Goal: Navigation & Orientation: Find specific page/section

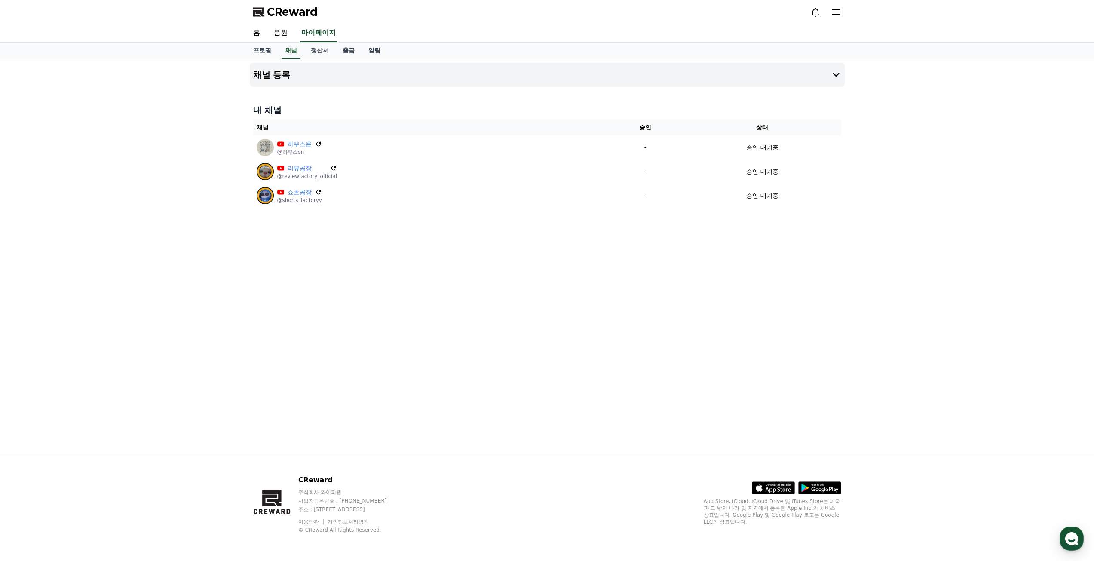
click at [815, 10] on icon at bounding box center [816, 12] width 10 height 10
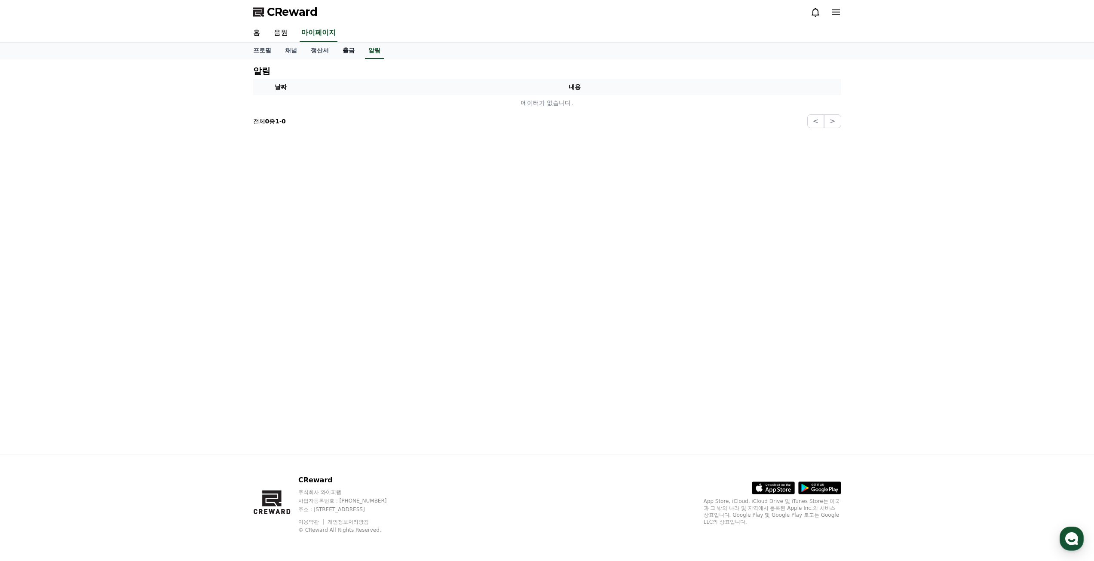
click at [347, 50] on link "출금" at bounding box center [349, 51] width 26 height 16
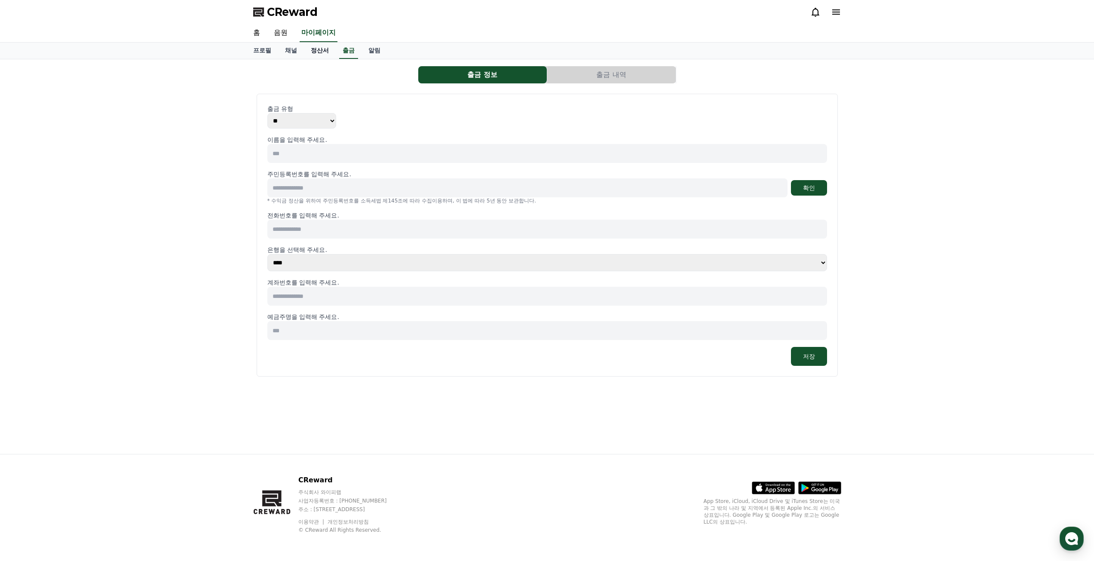
click at [320, 48] on link "정산서" at bounding box center [320, 51] width 32 height 16
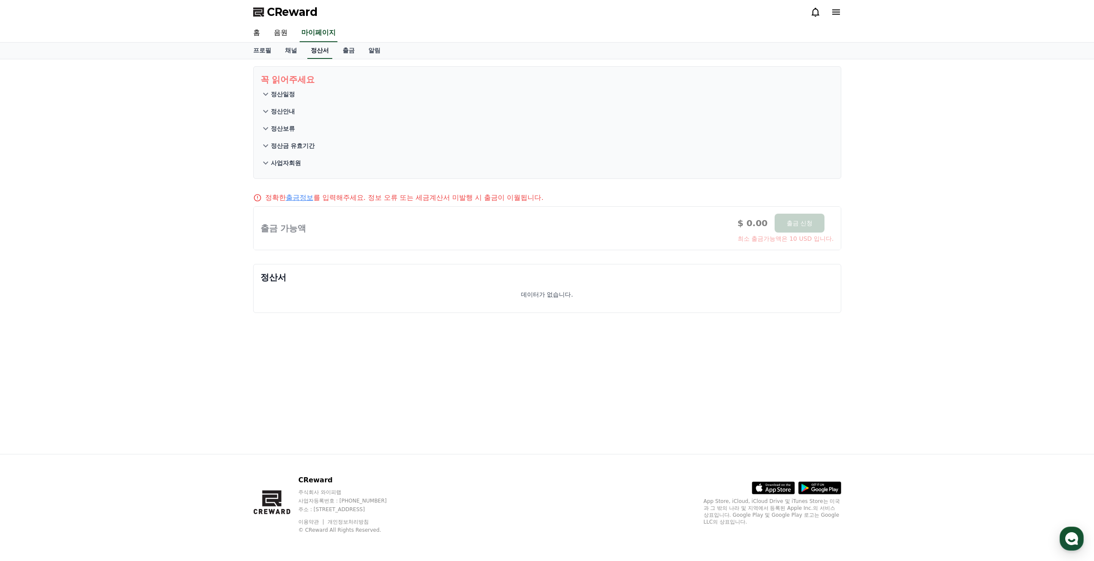
click at [307, 49] on div "프로필 채널 정산서 출금 알림" at bounding box center [547, 51] width 602 height 16
click at [292, 51] on link "채널" at bounding box center [291, 51] width 26 height 16
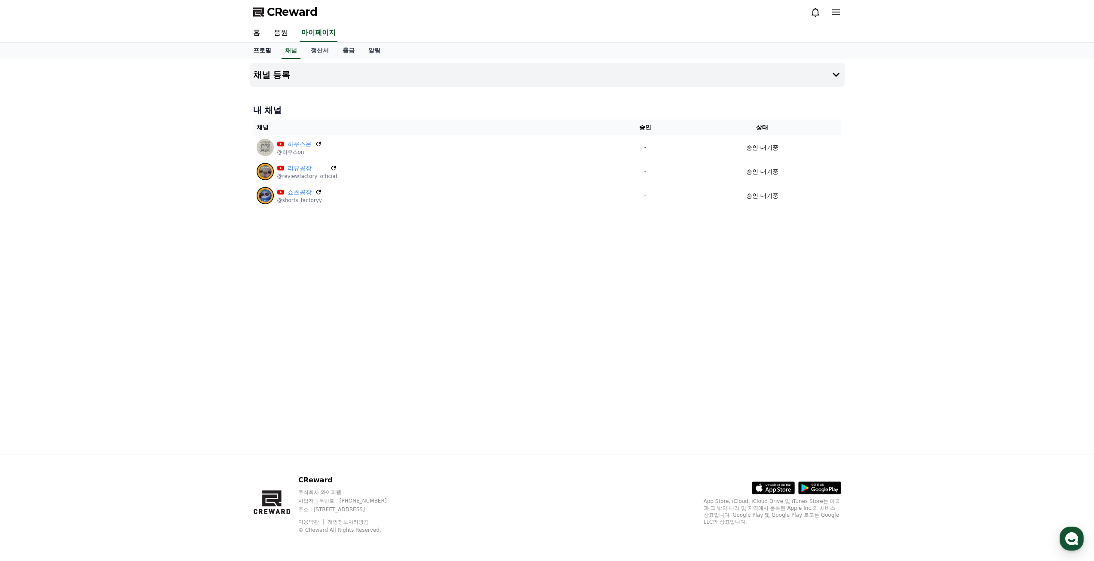
click at [273, 51] on link "프로필" at bounding box center [262, 51] width 32 height 16
select select "**********"
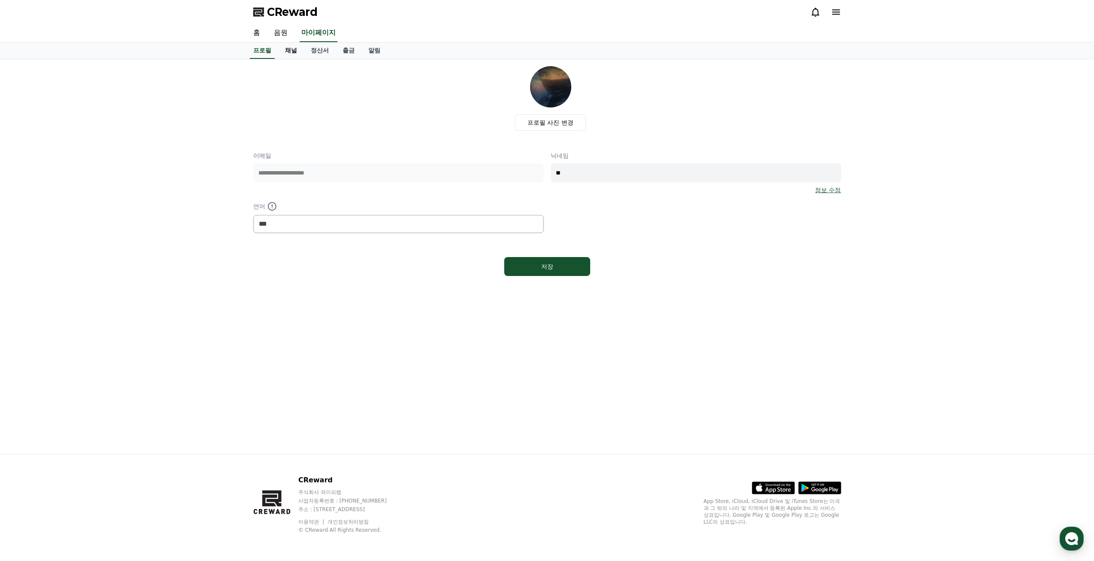
click at [295, 55] on link "채널" at bounding box center [291, 51] width 26 height 16
